Goal: Information Seeking & Learning: Understand process/instructions

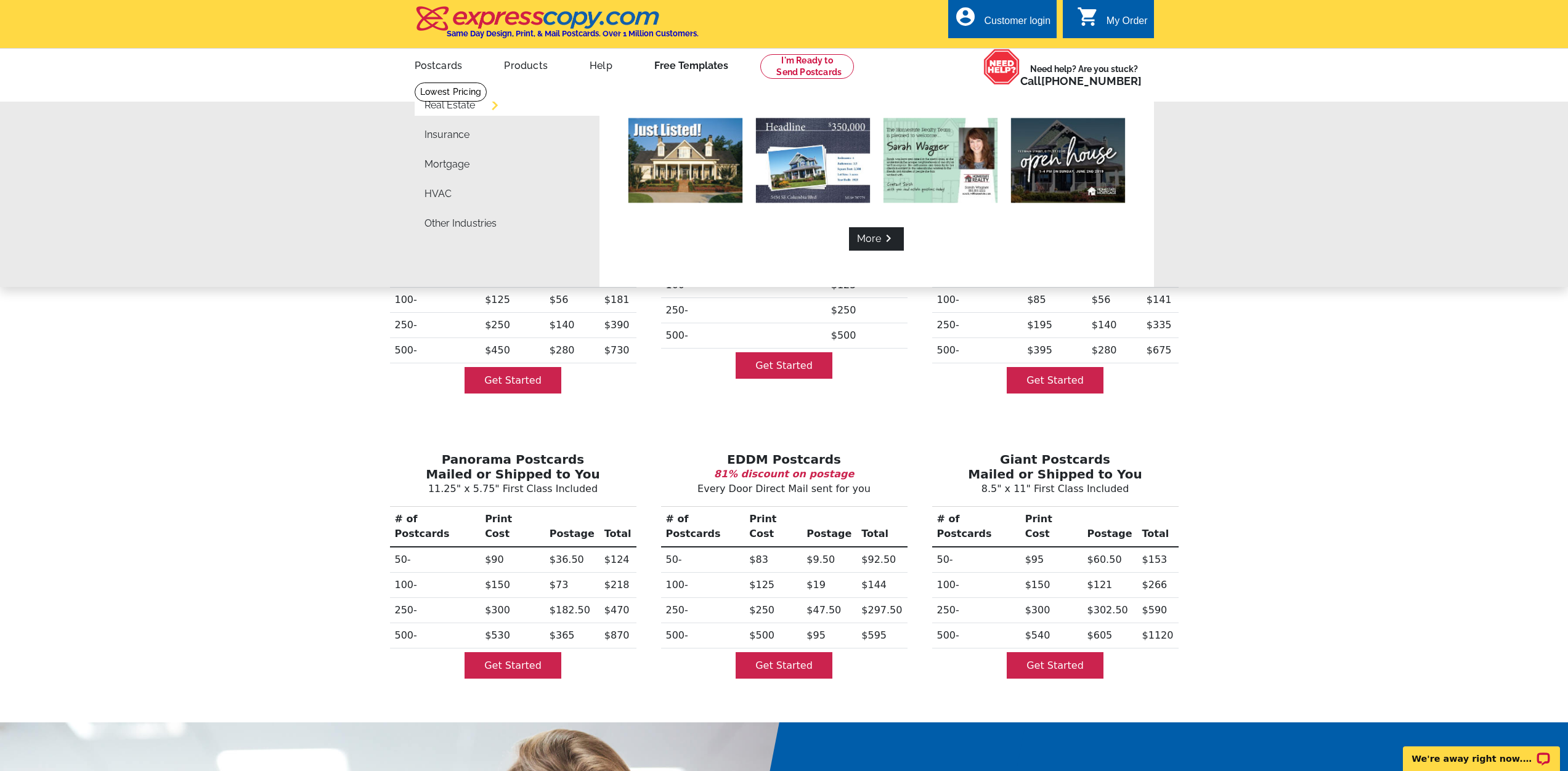
click at [693, 67] on link "Free Templates" at bounding box center [692, 64] width 113 height 29
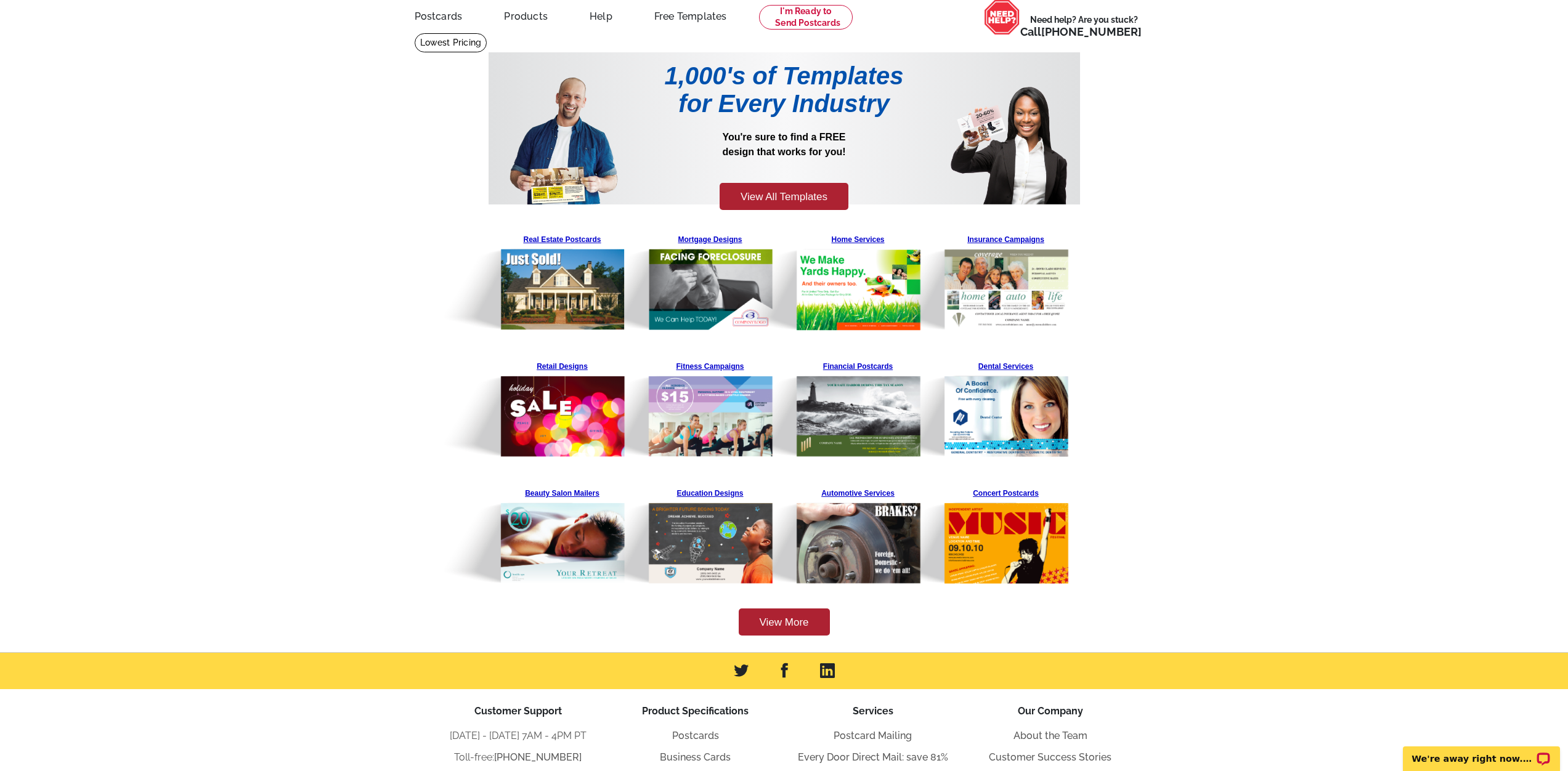
scroll to position [196, 0]
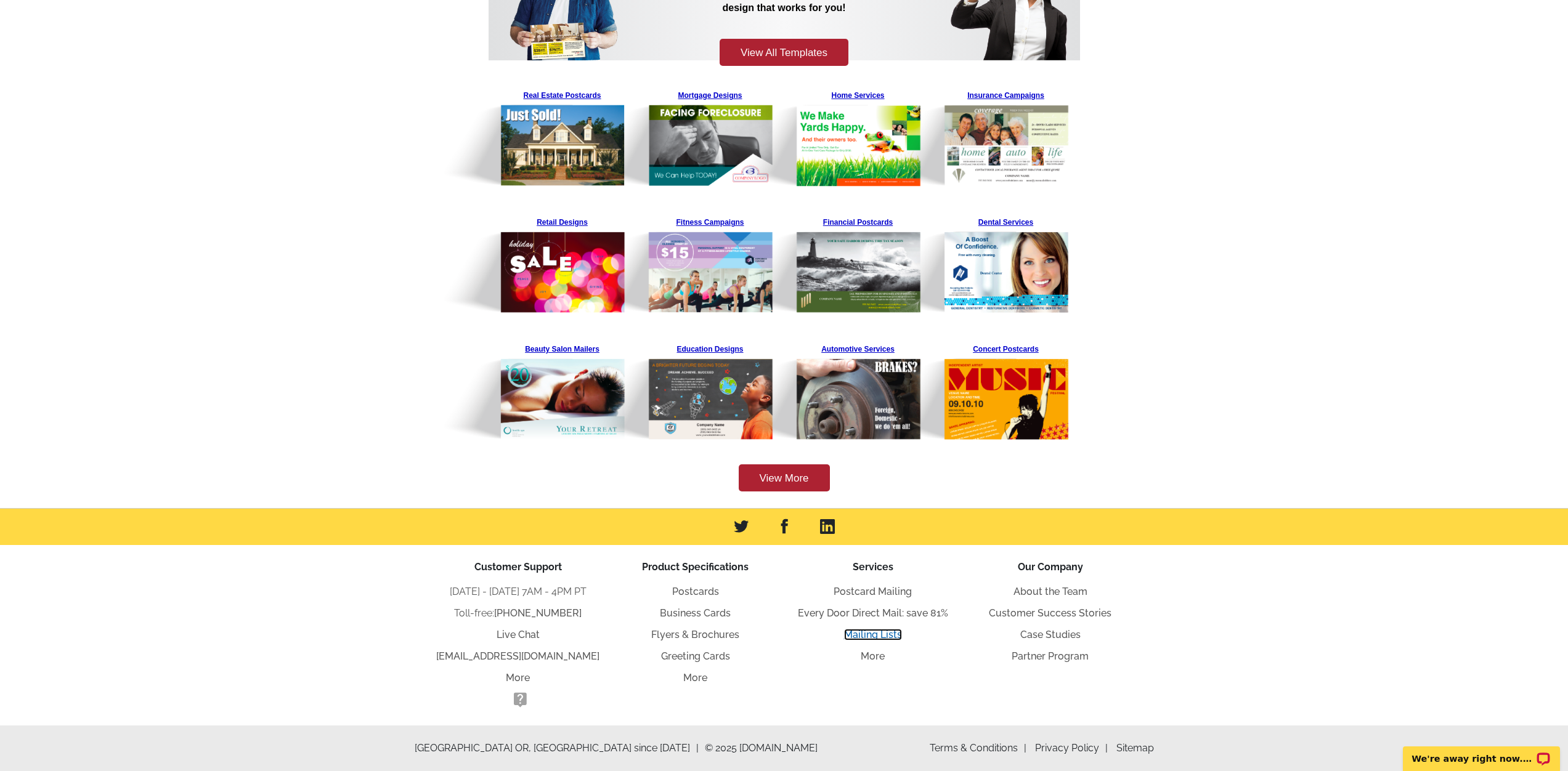
click at [882, 637] on link "Mailing Lists" at bounding box center [873, 634] width 58 height 12
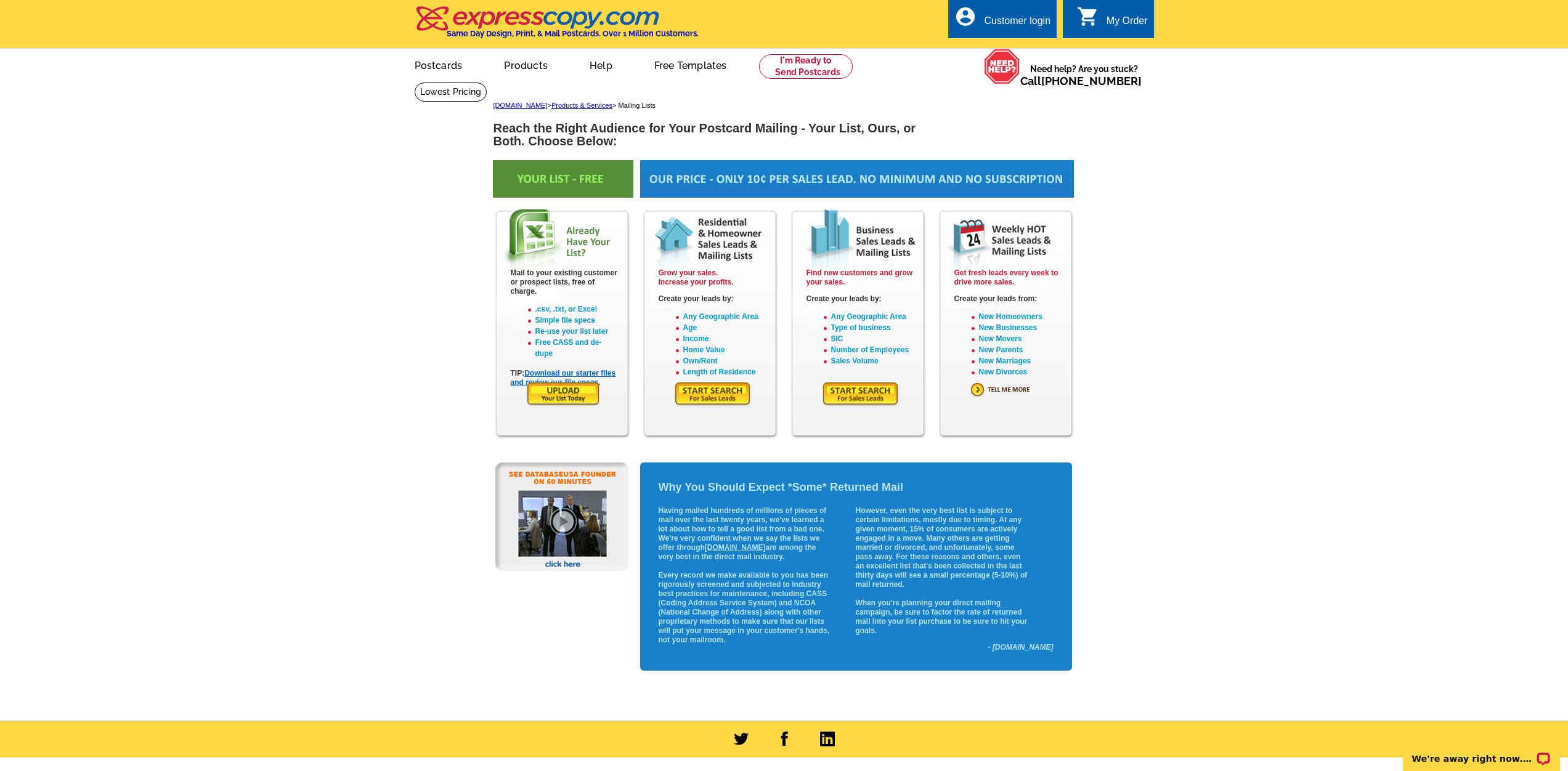
click at [603, 374] on link "Download our starter files and review our file specs" at bounding box center [562, 377] width 105 height 18
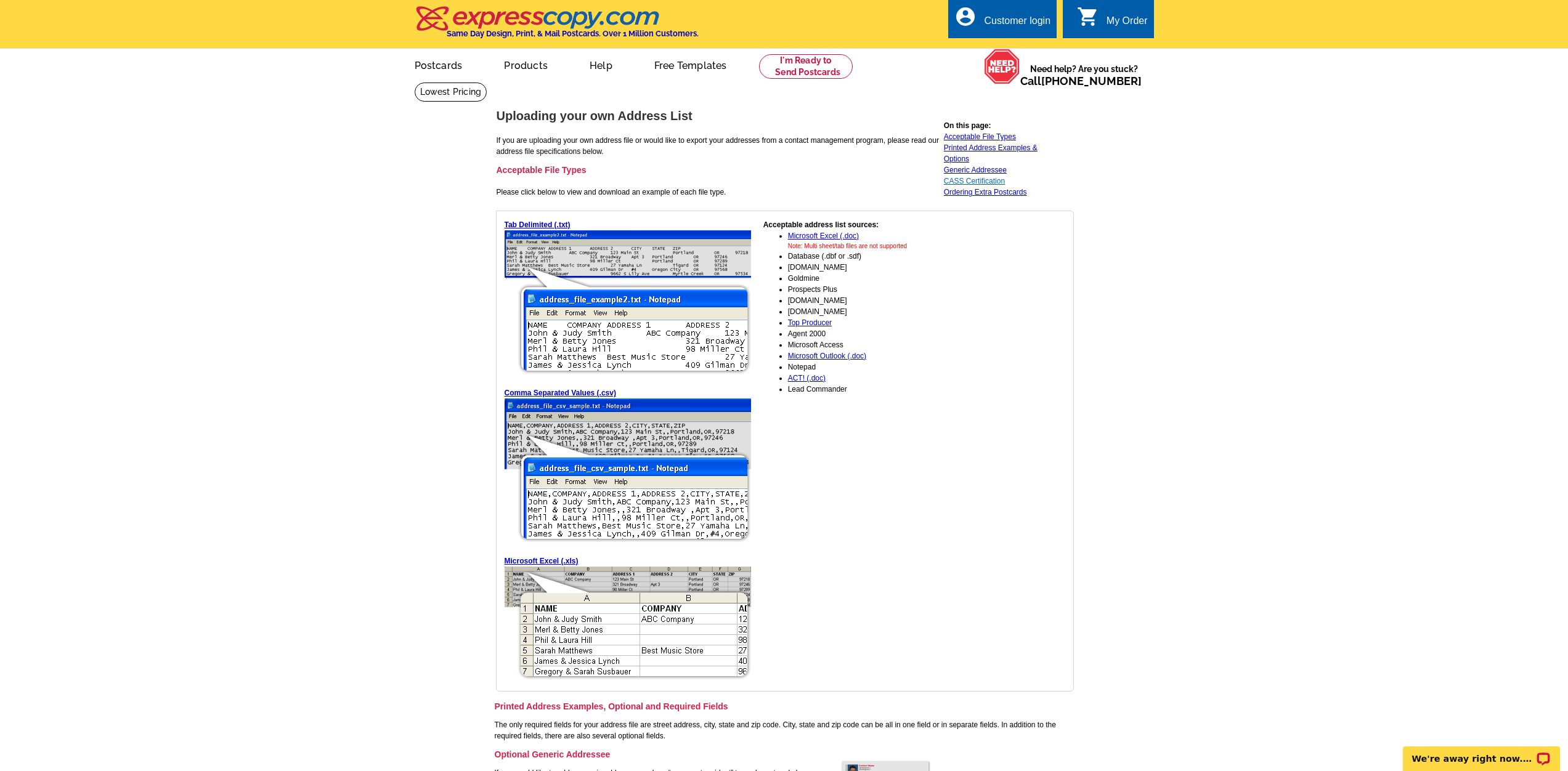
click at [959, 182] on link "CASS Certification" at bounding box center [974, 180] width 61 height 8
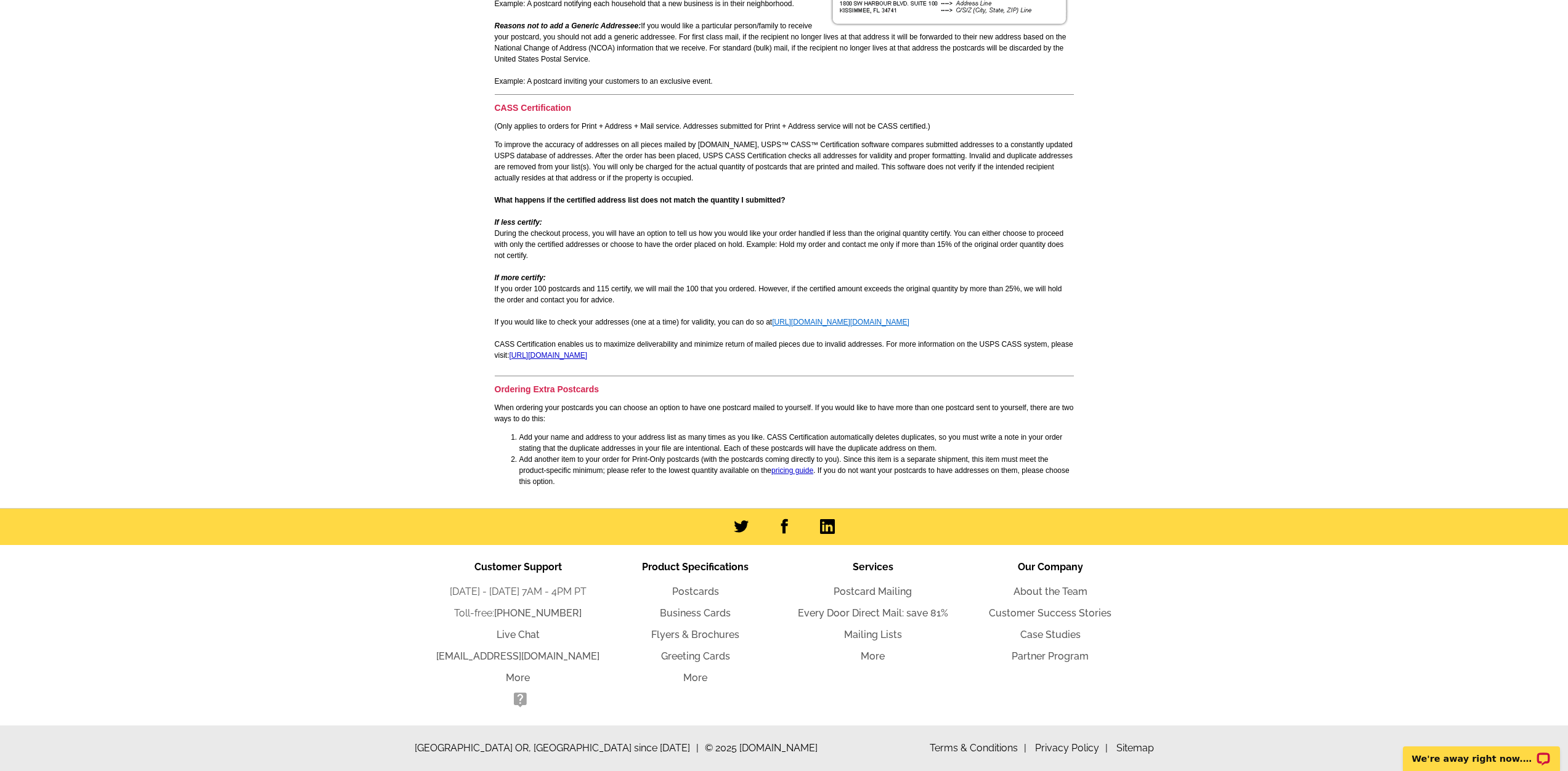
click at [826, 322] on link "http://zip4.usps.com/zip4/welcome.jsp" at bounding box center [840, 321] width 138 height 8
